Goal: Information Seeking & Learning: Understand process/instructions

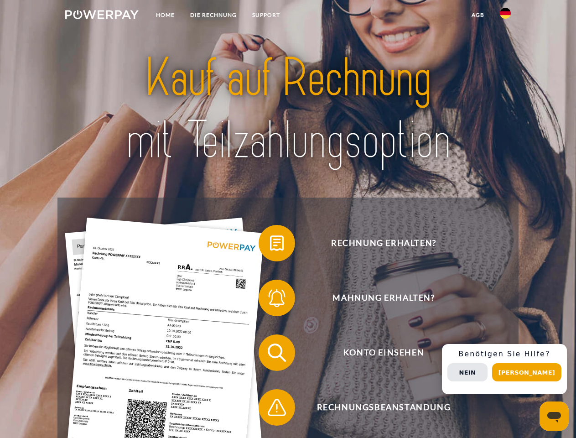
click at [102, 16] on img at bounding box center [101, 14] width 73 height 9
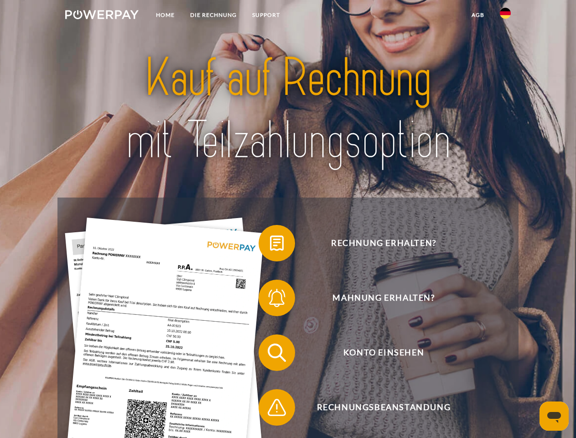
click at [505, 16] on img at bounding box center [505, 13] width 11 height 11
click at [477, 15] on link "agb" at bounding box center [478, 15] width 28 height 16
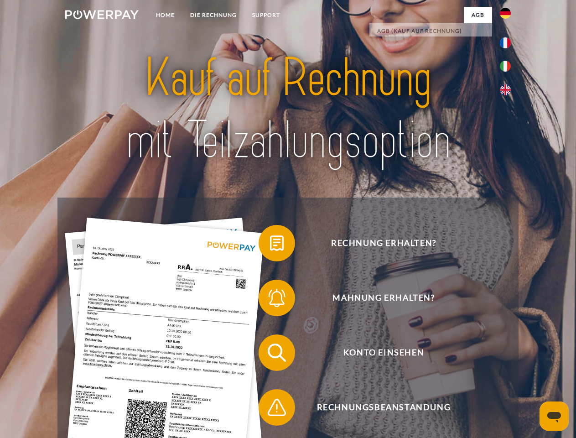
click at [270, 245] on span at bounding box center [263, 243] width 46 height 46
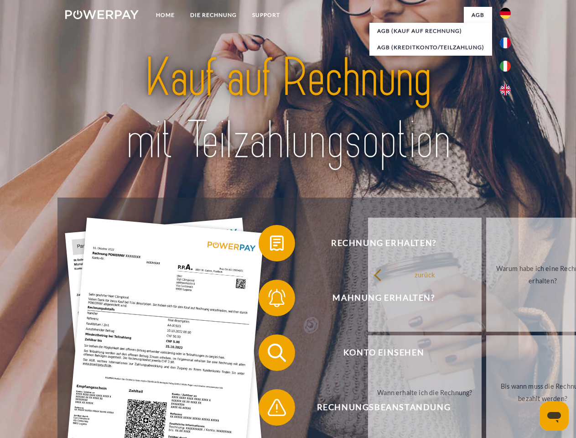
click at [270, 300] on span at bounding box center [263, 298] width 46 height 46
click at [486, 354] on link "Bis wann muss die Rechnung bezahlt werden?" at bounding box center [543, 392] width 114 height 114
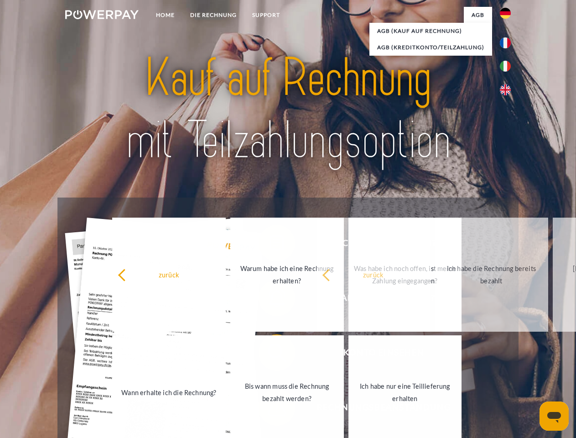
click at [270, 409] on span at bounding box center [263, 407] width 46 height 46
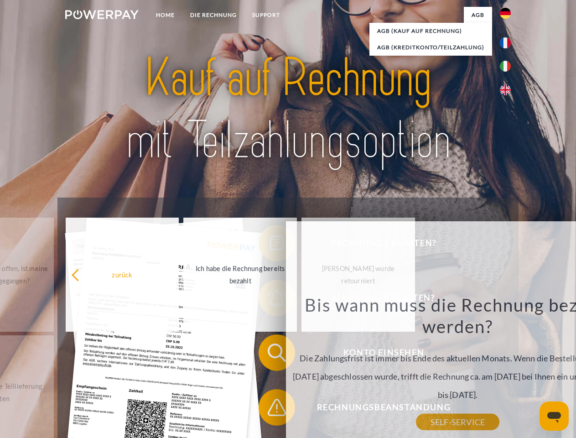
click at [508, 369] on div "Rechnung erhalten? Mahnung erhalten? Konto einsehen" at bounding box center [287, 379] width 461 height 365
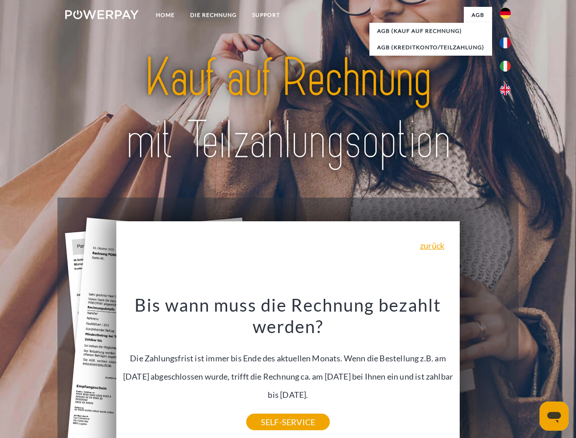
click at [485, 371] on span "Konto einsehen" at bounding box center [383, 352] width 223 height 36
click at [530, 372] on header "Home DIE RECHNUNG SUPPORT" at bounding box center [288, 315] width 576 height 630
